Goal: Task Accomplishment & Management: Complete application form

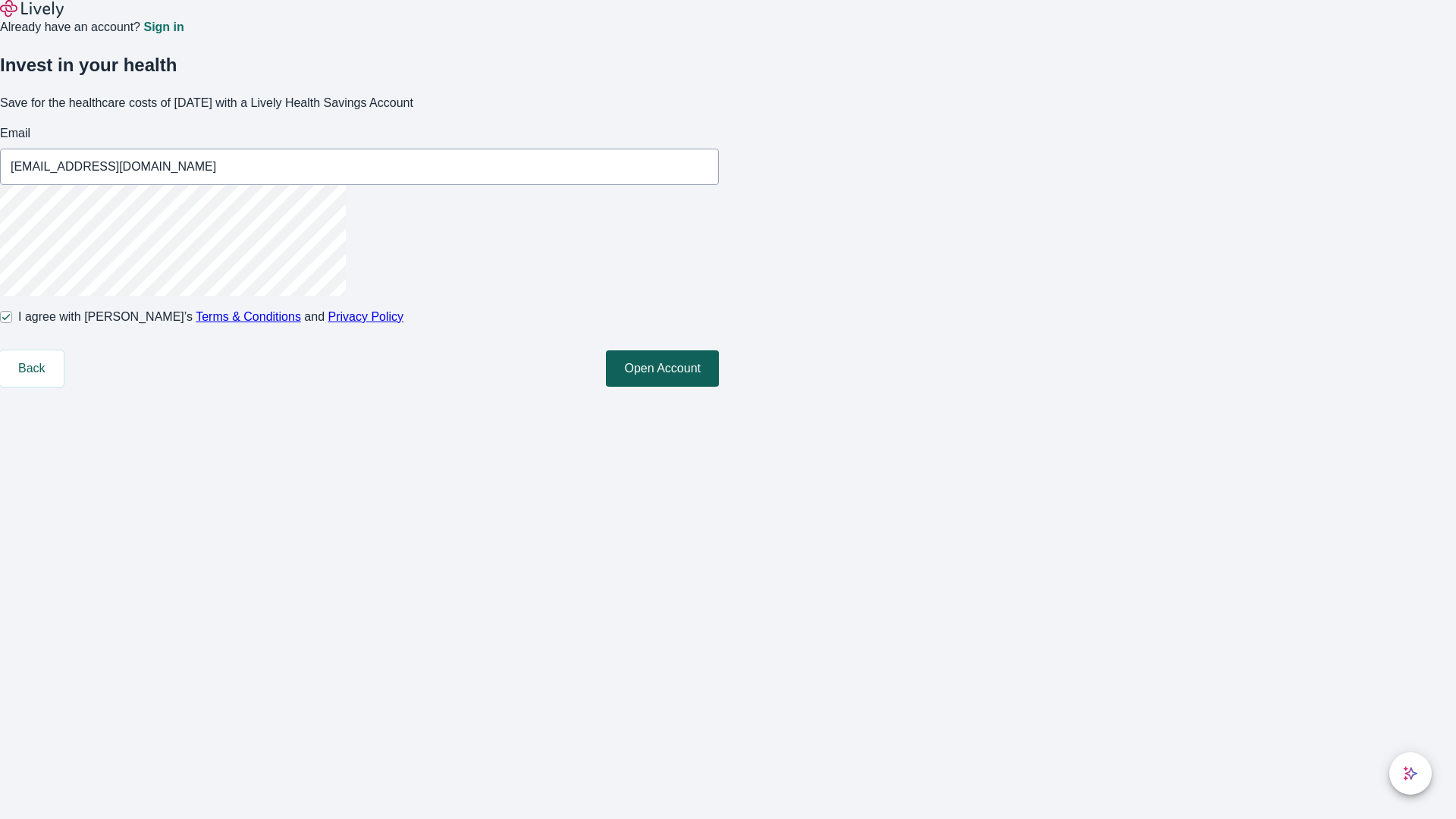
click at [719, 386] on button "Open Account" at bounding box center [662, 368] width 113 height 36
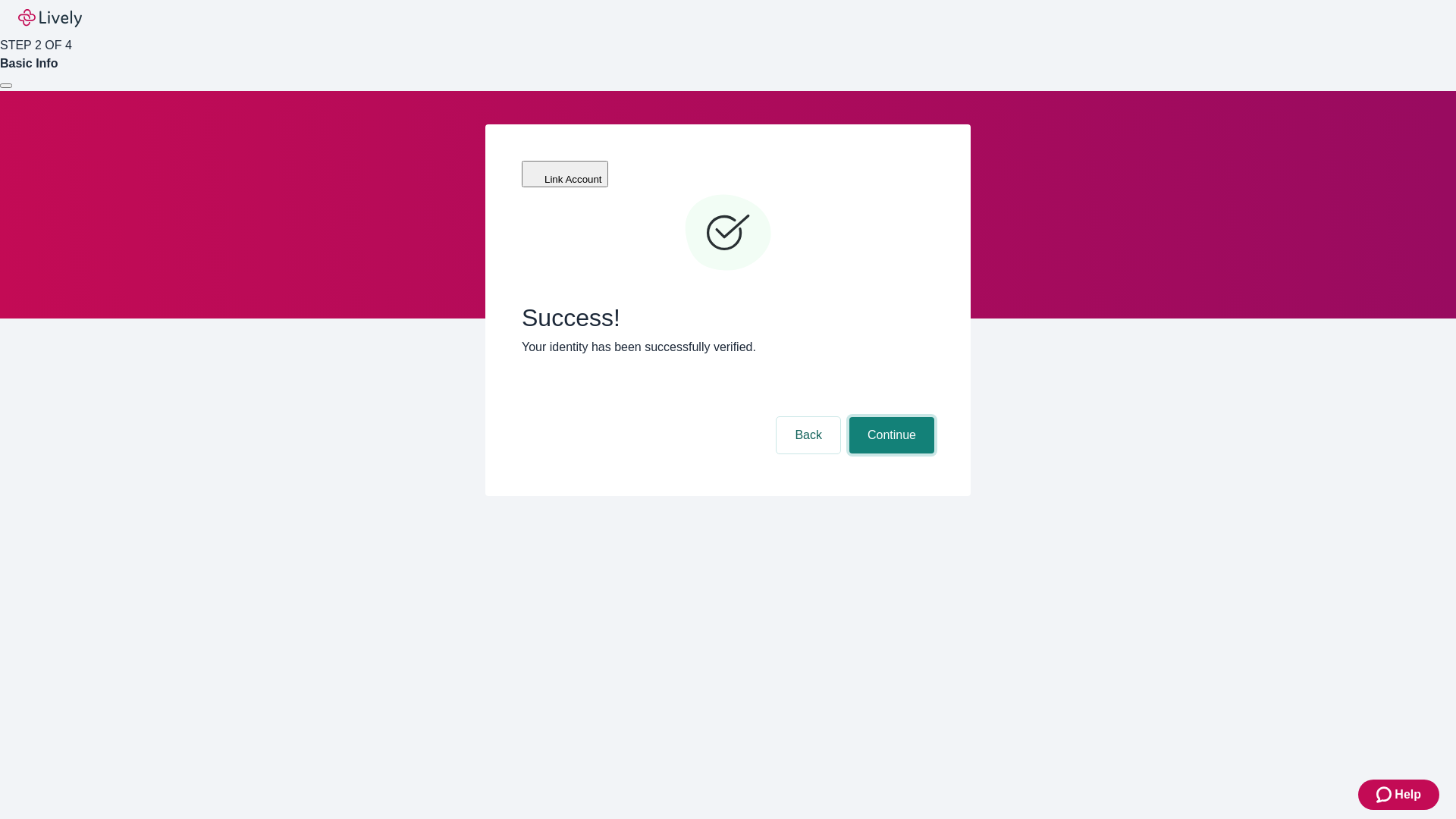
click at [890, 417] on button "Continue" at bounding box center [891, 435] width 85 height 36
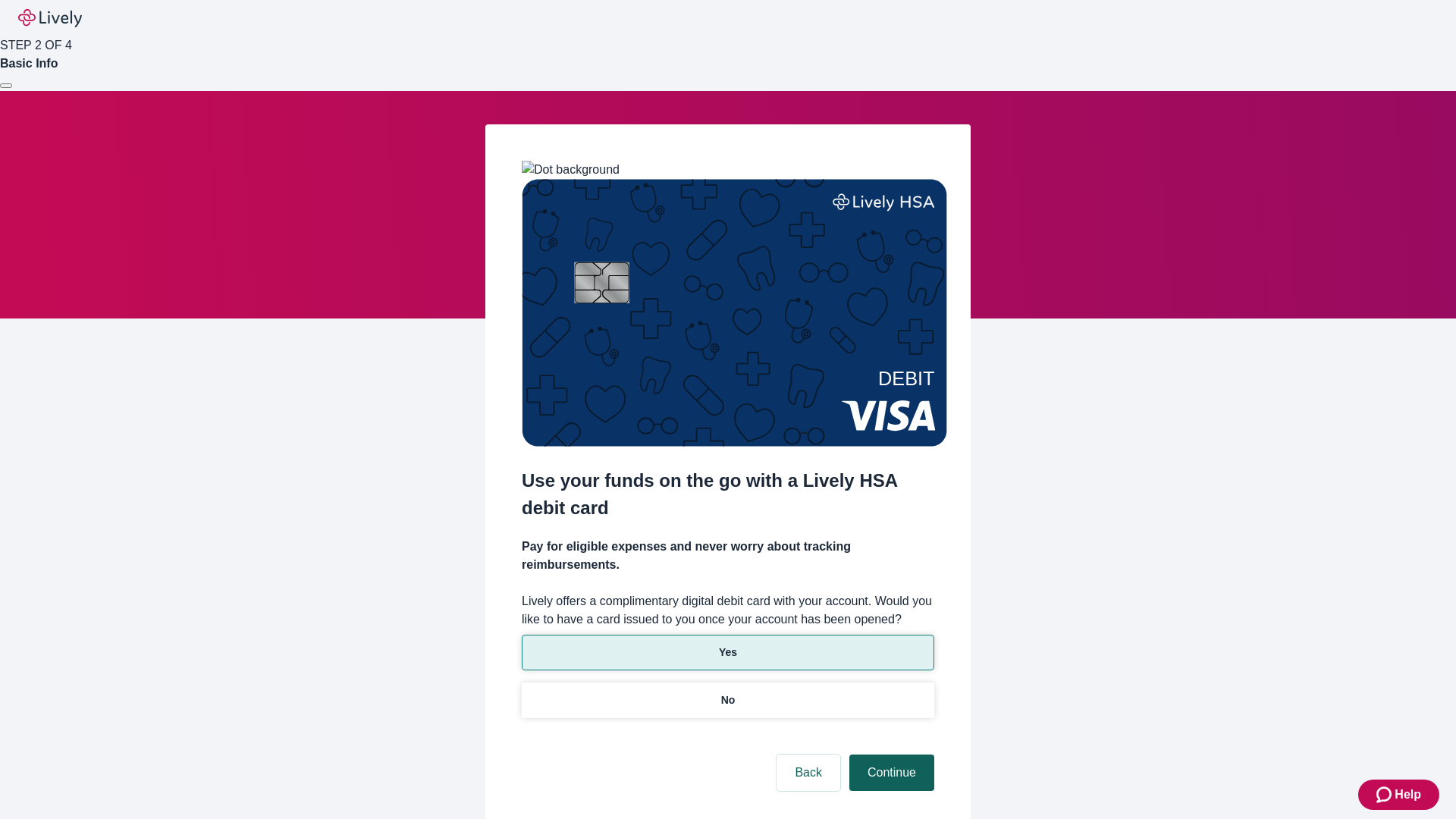
click at [727, 692] on p "No" at bounding box center [728, 700] width 14 height 16
click at [890, 755] on button "Continue" at bounding box center [891, 773] width 85 height 36
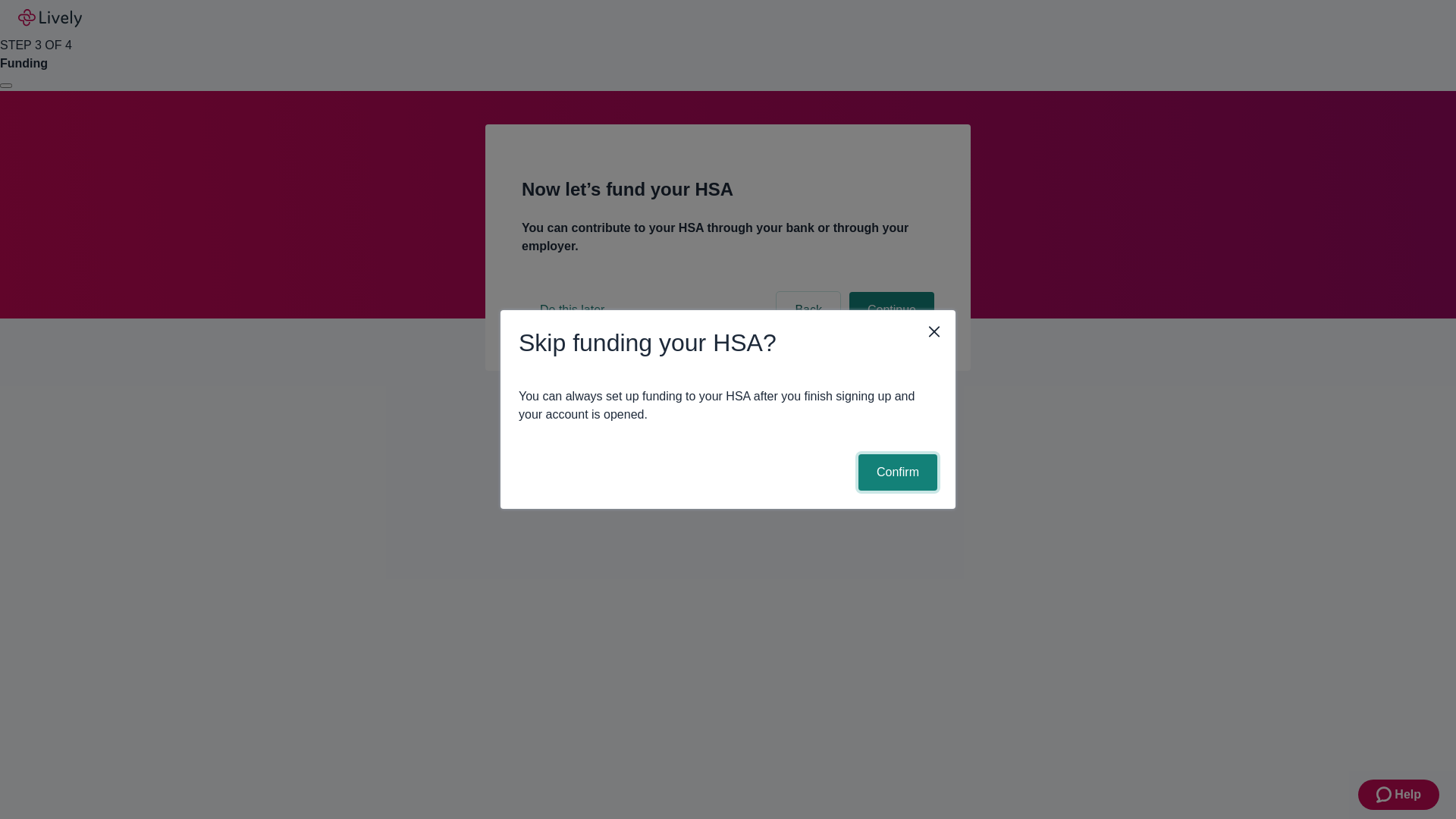
click at [895, 473] on button "Confirm" at bounding box center [898, 472] width 79 height 36
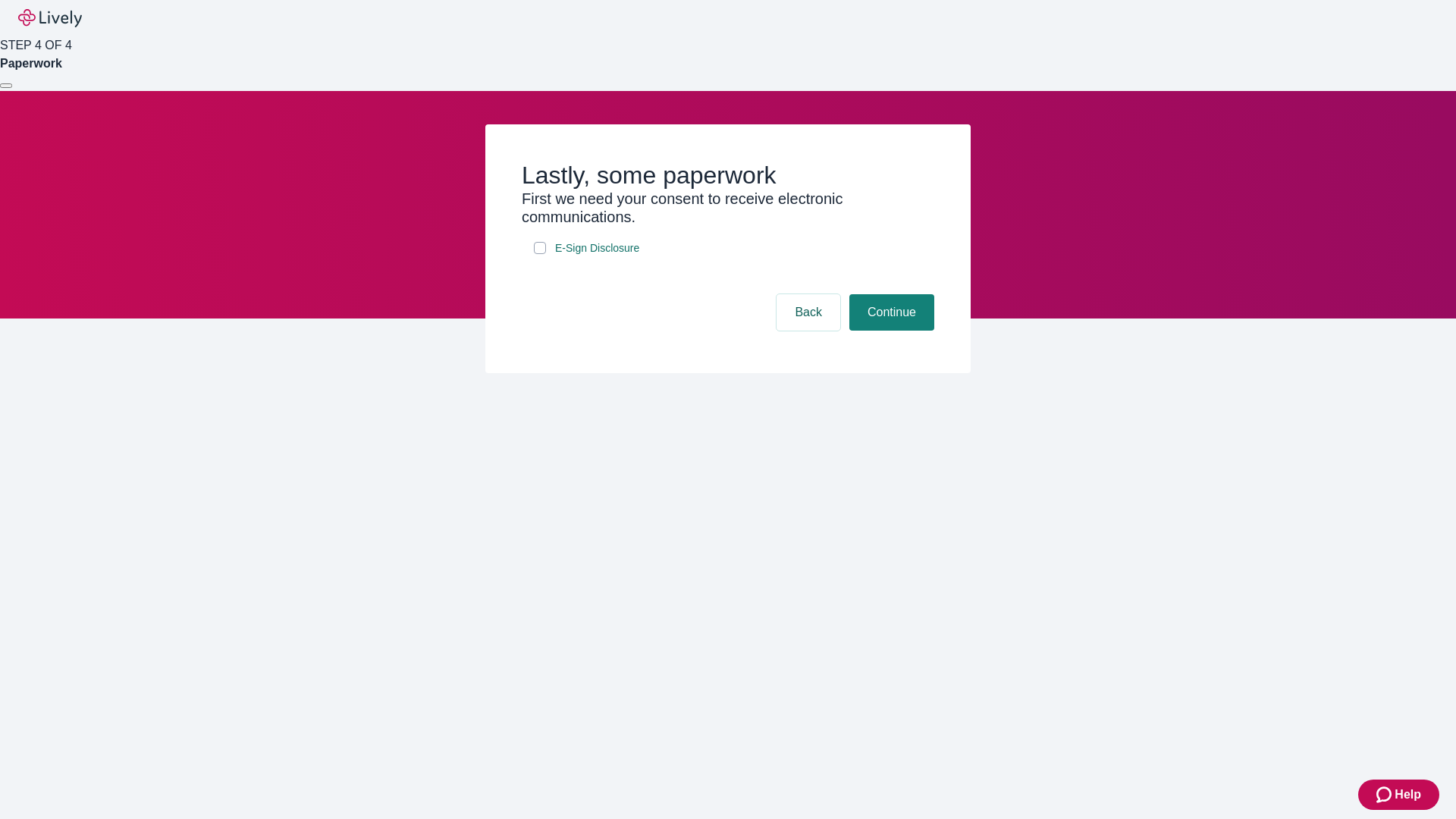
click at [540, 254] on input "E-Sign Disclosure" at bounding box center [540, 247] width 12 height 12
checkbox input "true"
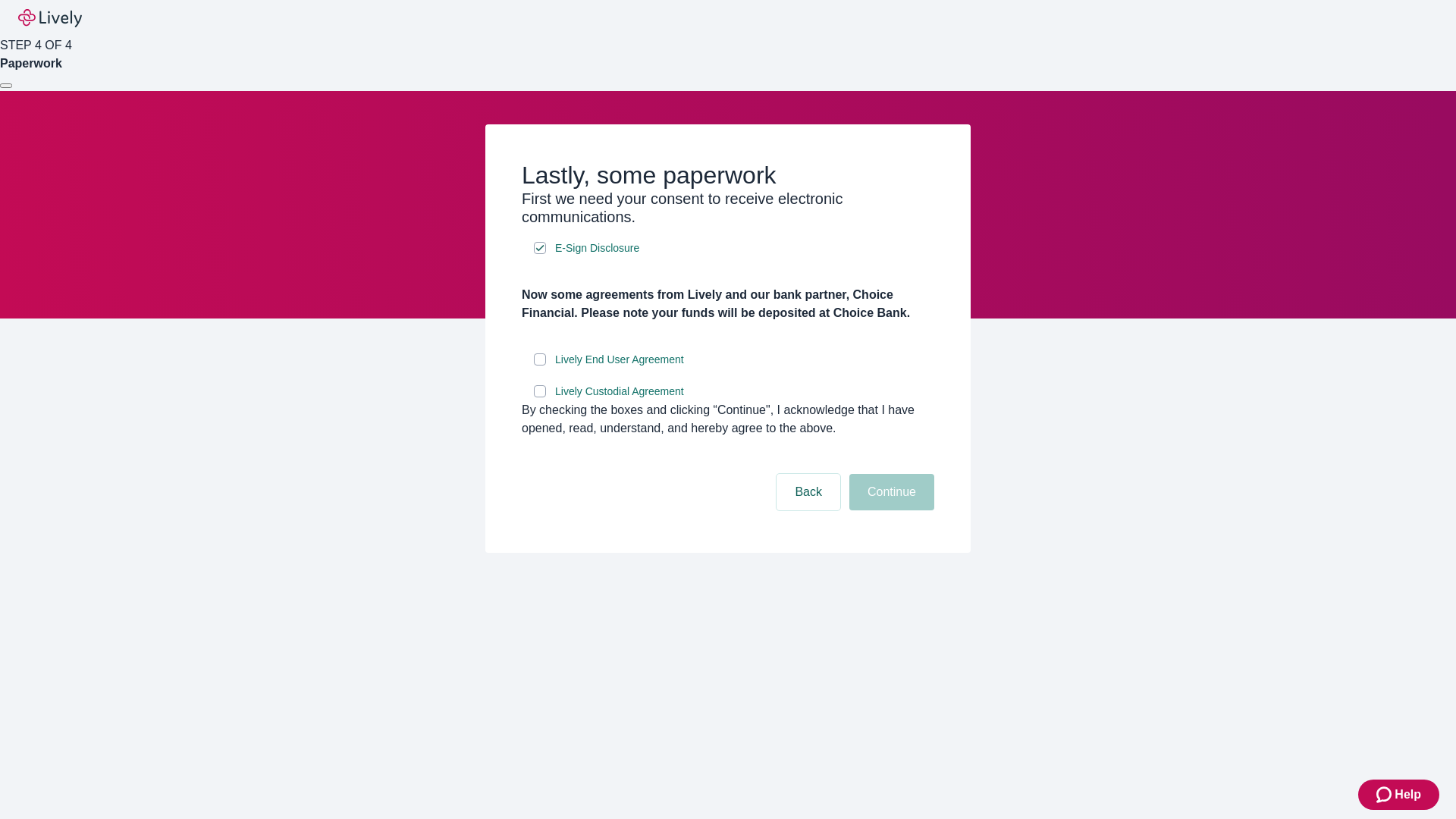
click at [540, 365] on input "Lively End User Agreement" at bounding box center [540, 359] width 12 height 12
checkbox input "true"
click at [540, 397] on input "Lively Custodial Agreement" at bounding box center [540, 390] width 12 height 12
checkbox input "true"
click at [890, 510] on button "Continue" at bounding box center [891, 492] width 85 height 36
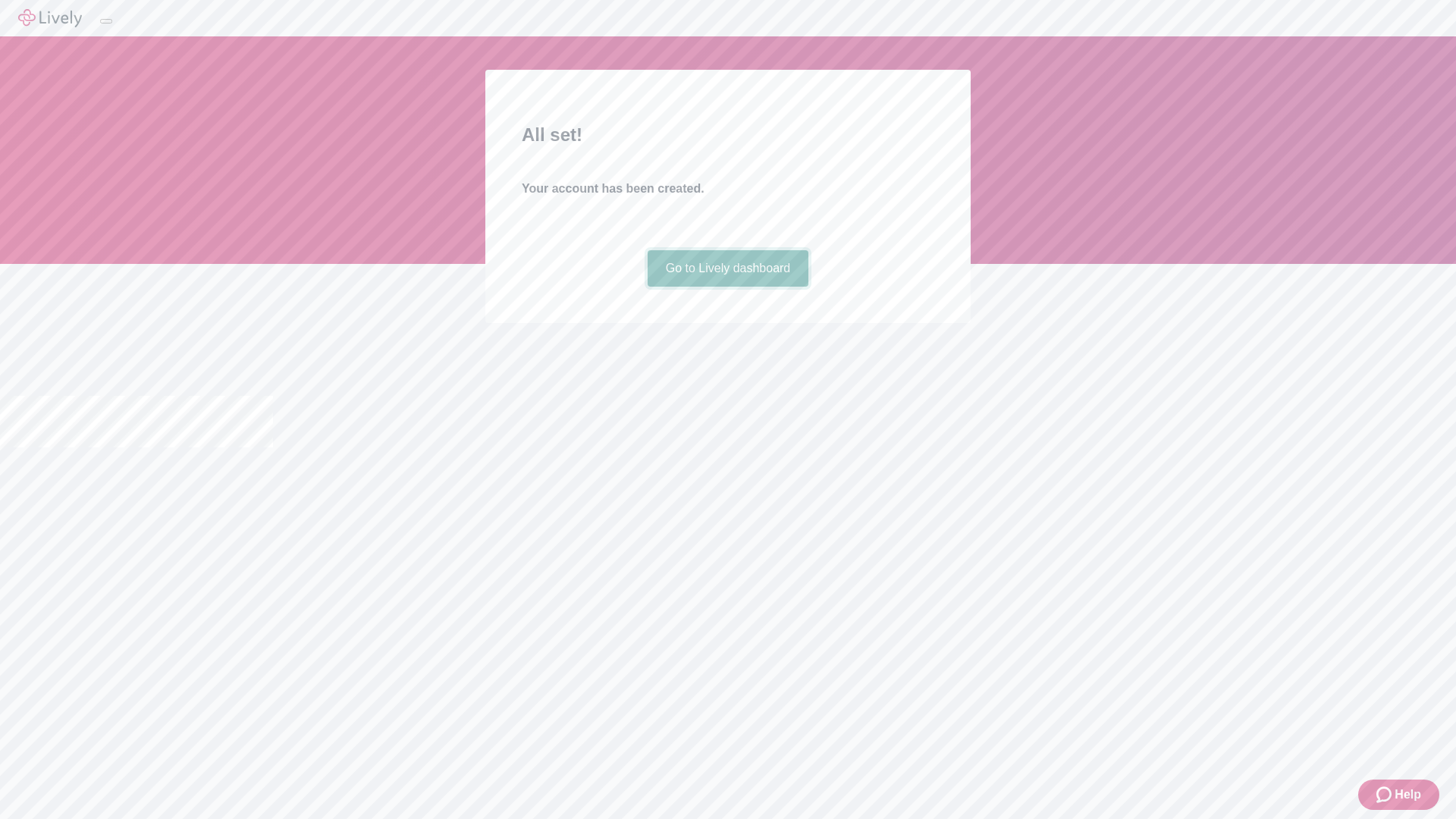
click at [727, 287] on link "Go to Lively dashboard" at bounding box center [729, 269] width 162 height 36
